Goal: Find contact information: Find contact information

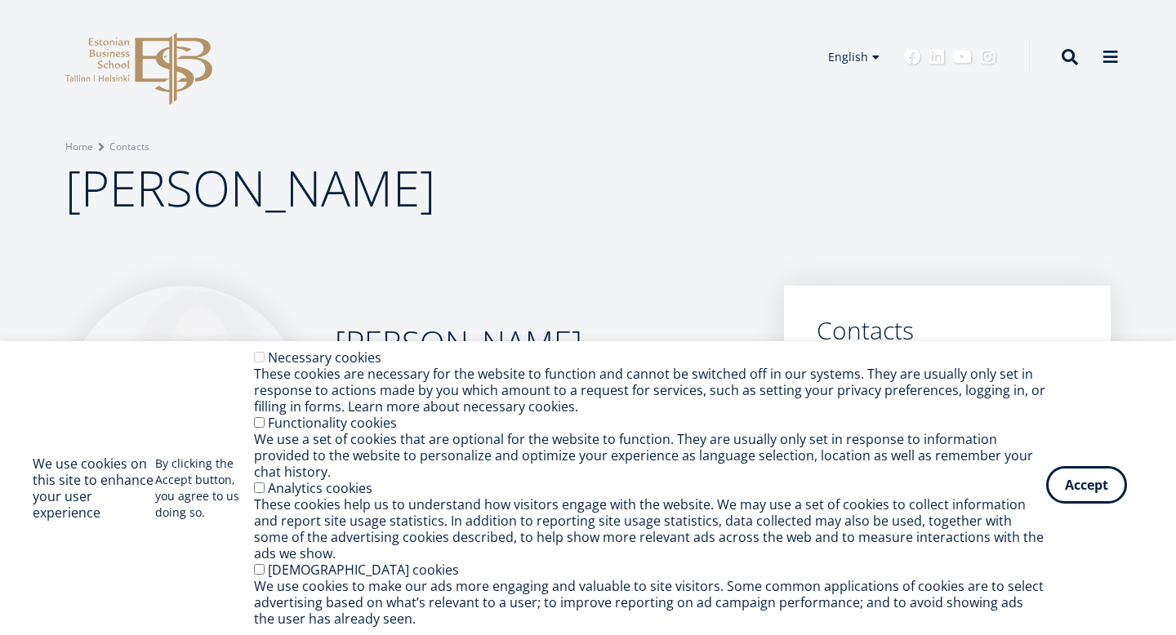
click at [1089, 493] on button "Accept" at bounding box center [1086, 485] width 81 height 38
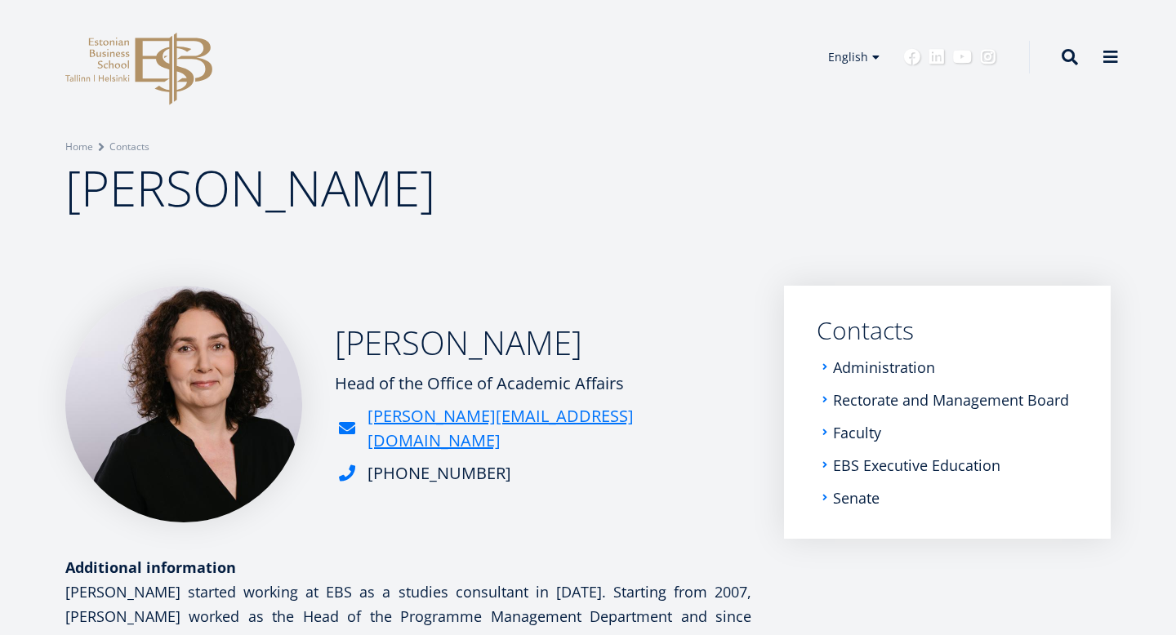
drag, startPoint x: 381, startPoint y: 191, endPoint x: 70, endPoint y: 189, distance: 310.3
click at [70, 189] on h1 "[PERSON_NAME]" at bounding box center [587, 187] width 1045 height 65
drag, startPoint x: 625, startPoint y: 395, endPoint x: 316, endPoint y: 403, distance: 308.8
click at [316, 403] on div "[PERSON_NAME] Head of the Office of Academic Affairs [PERSON_NAME][EMAIL_ADDRES…" at bounding box center [408, 404] width 686 height 237
click at [366, 396] on div "Head of the Office of Academic Affairs" at bounding box center [543, 384] width 416 height 24
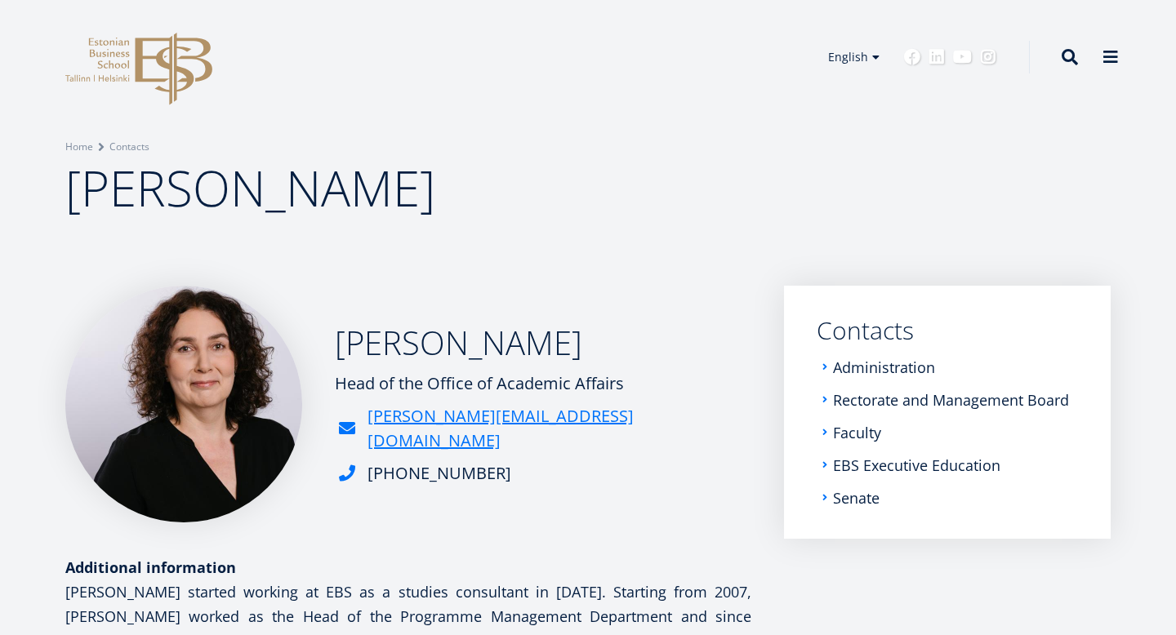
drag, startPoint x: 345, startPoint y: 392, endPoint x: 667, endPoint y: 394, distance: 321.7
click at [667, 394] on div "[PERSON_NAME] Head of the Office of Academic Affairs [PERSON_NAME][EMAIL_ADDRES…" at bounding box center [408, 404] width 686 height 237
copy div "Head of the Office of Academic Affairs"
drag, startPoint x: 269, startPoint y: 115, endPoint x: 92, endPoint y: 59, distance: 185.2
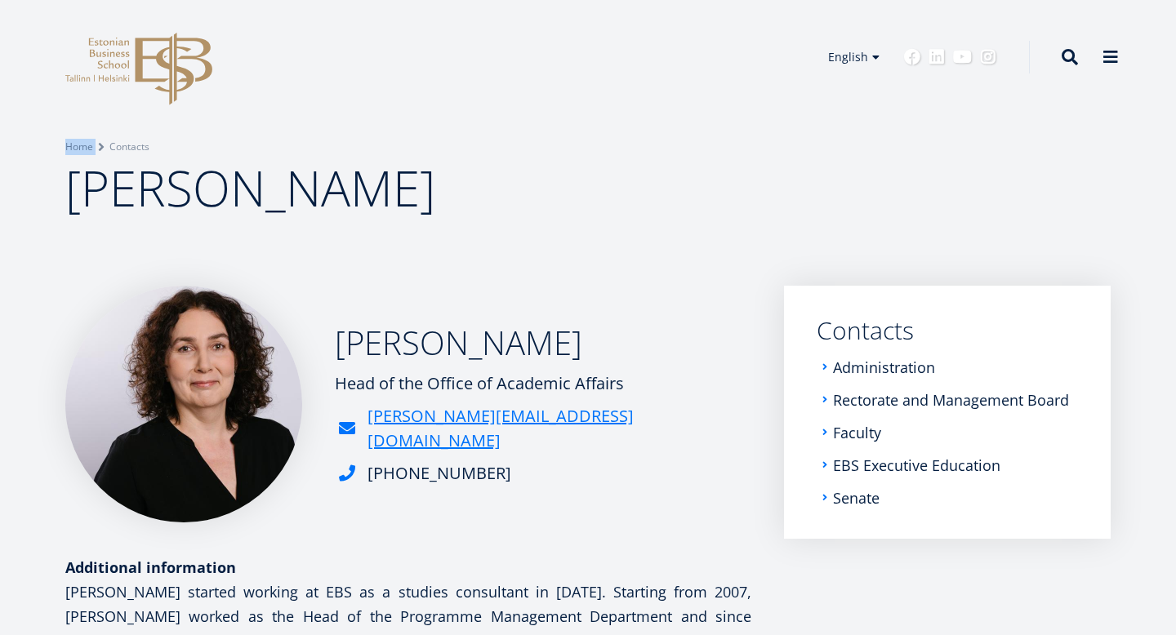
drag, startPoint x: 375, startPoint y: 194, endPoint x: 85, endPoint y: 186, distance: 290.0
click at [85, 185] on h1 "[PERSON_NAME]" at bounding box center [587, 187] width 1045 height 65
copy span "[PERSON_NAME]"
